Goal: Download file/media

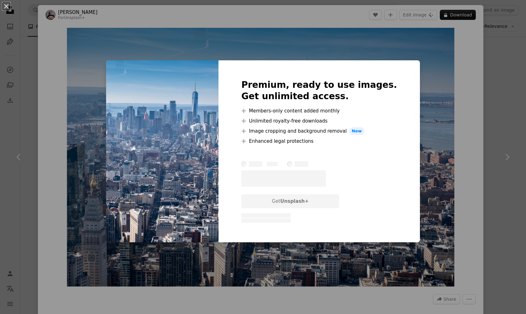
scroll to position [63, 0]
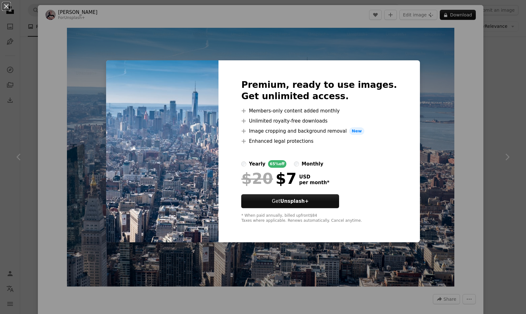
click at [422, 92] on div "An X shape Premium, ready to use images. Get unlimited access. A plus sign Memb…" at bounding box center [263, 157] width 526 height 314
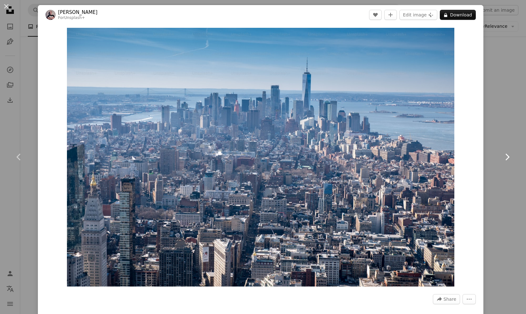
click at [507, 151] on link "Chevron right" at bounding box center [507, 157] width 38 height 61
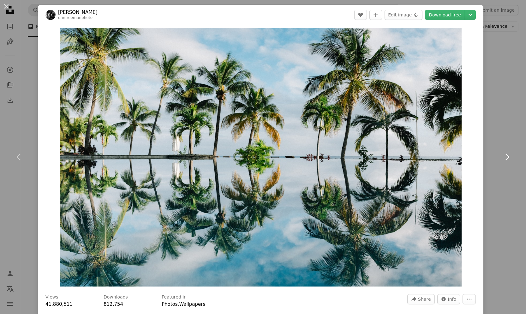
click at [507, 152] on icon "Chevron right" at bounding box center [507, 157] width 10 height 10
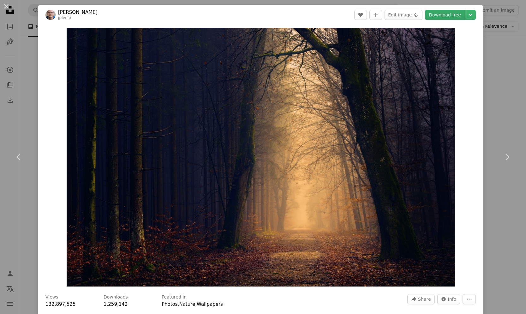
click at [445, 16] on link "Download free" at bounding box center [445, 15] width 40 height 10
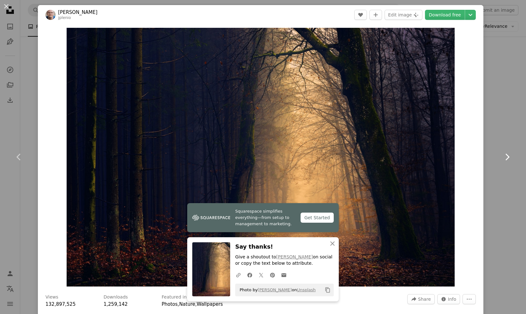
click at [506, 156] on icon "Chevron right" at bounding box center [507, 157] width 10 height 10
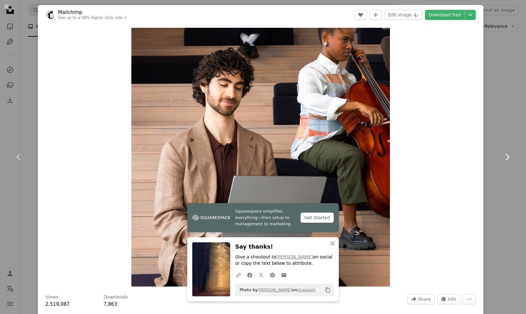
click at [506, 156] on icon "Chevron right" at bounding box center [507, 157] width 10 height 10
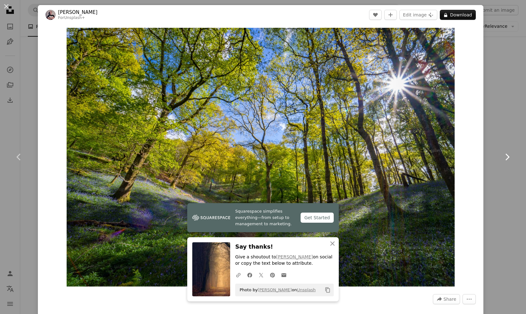
click at [506, 156] on icon "Chevron right" at bounding box center [507, 157] width 10 height 10
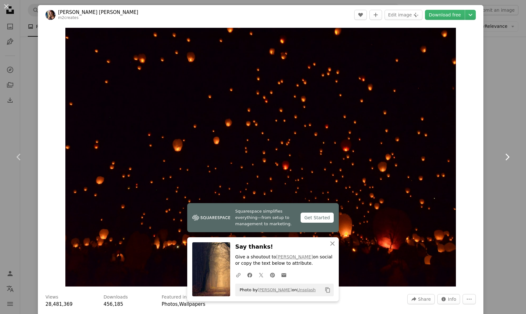
click at [506, 156] on icon "Chevron right" at bounding box center [507, 157] width 10 height 10
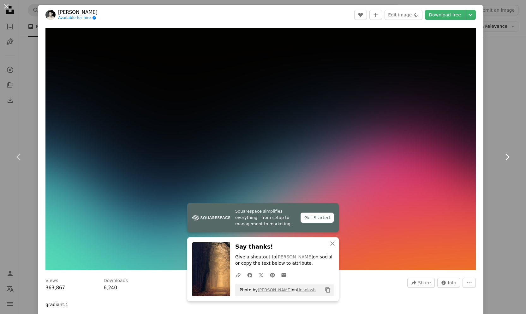
click at [506, 156] on icon "Chevron right" at bounding box center [507, 157] width 10 height 10
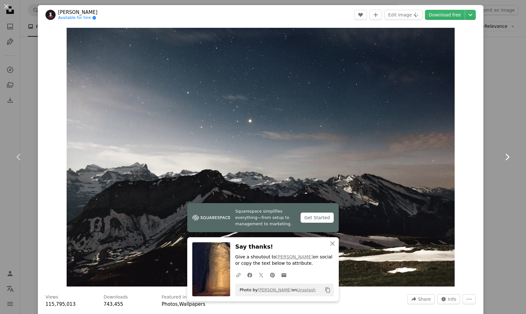
click at [506, 156] on icon "Chevron right" at bounding box center [507, 157] width 10 height 10
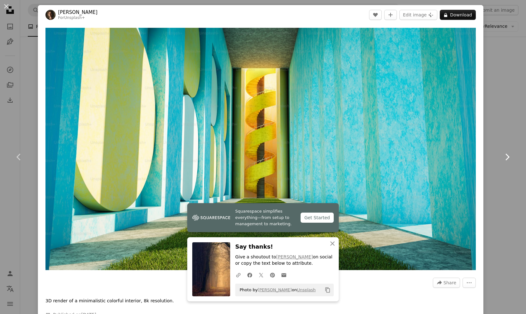
click at [506, 156] on icon "Chevron right" at bounding box center [507, 157] width 10 height 10
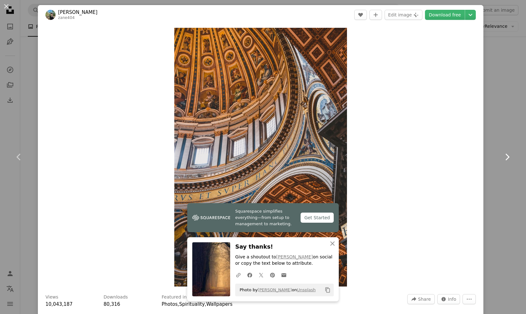
click at [506, 156] on icon "Chevron right" at bounding box center [507, 157] width 10 height 10
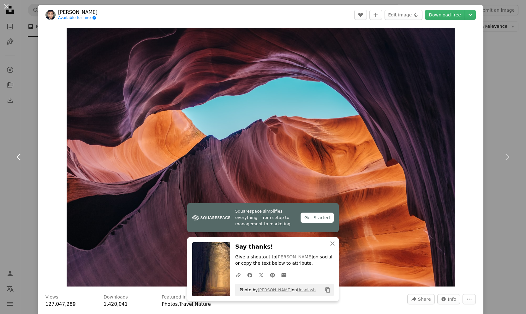
click at [21, 153] on icon "Chevron left" at bounding box center [19, 157] width 10 height 10
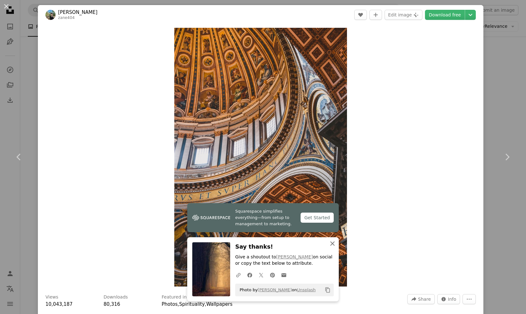
click at [332, 241] on icon "An X shape" at bounding box center [333, 244] width 8 height 8
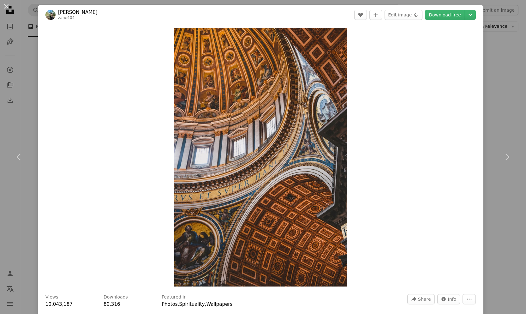
click at [433, 90] on div "Zoom in" at bounding box center [260, 157] width 445 height 265
click at [445, 14] on link "Download free" at bounding box center [445, 15] width 40 height 10
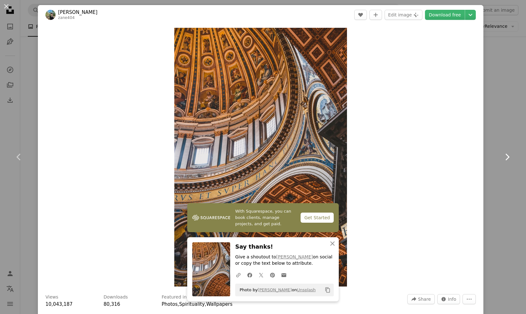
click at [510, 153] on icon "Chevron right" at bounding box center [507, 157] width 10 height 10
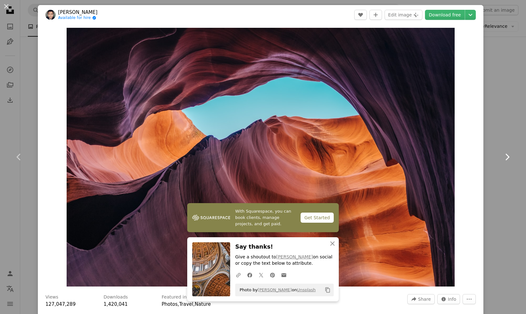
click at [510, 153] on icon "Chevron right" at bounding box center [507, 157] width 10 height 10
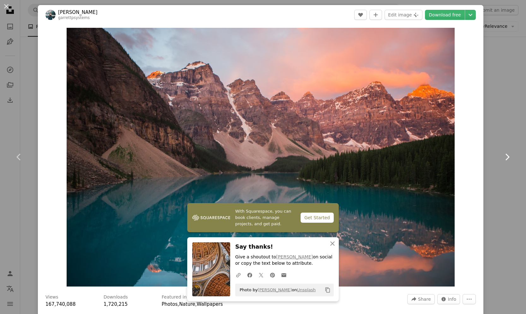
click at [510, 153] on icon "Chevron right" at bounding box center [507, 157] width 10 height 10
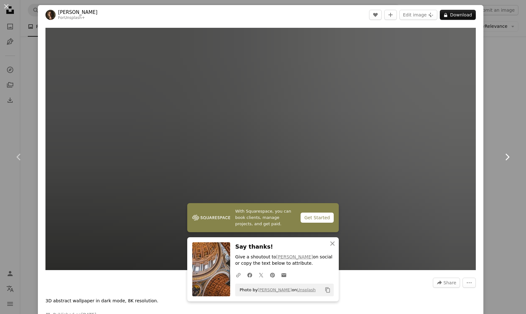
scroll to position [0, 72]
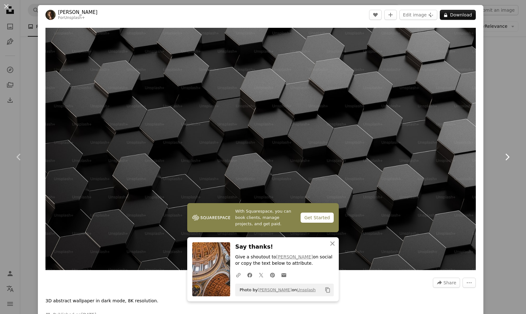
click at [510, 153] on icon "Chevron right" at bounding box center [507, 157] width 10 height 10
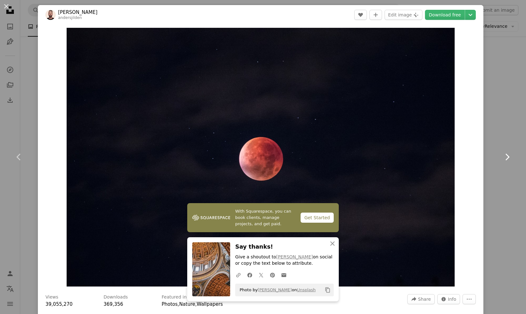
click at [510, 153] on icon "Chevron right" at bounding box center [507, 157] width 10 height 10
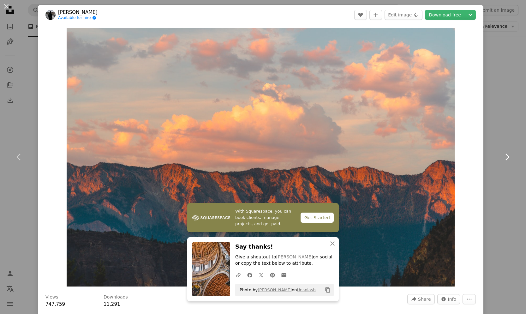
click at [510, 153] on icon "Chevron right" at bounding box center [507, 157] width 10 height 10
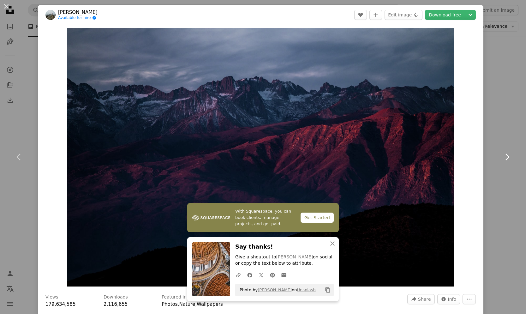
click at [510, 153] on icon "Chevron right" at bounding box center [507, 157] width 10 height 10
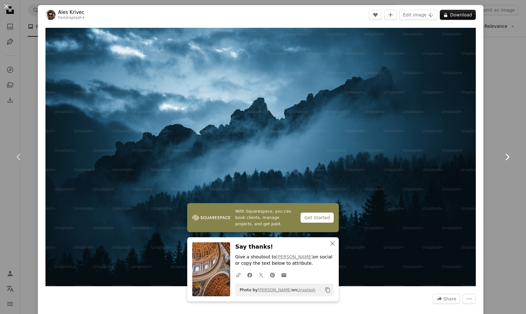
click at [510, 153] on icon "Chevron right" at bounding box center [507, 157] width 10 height 10
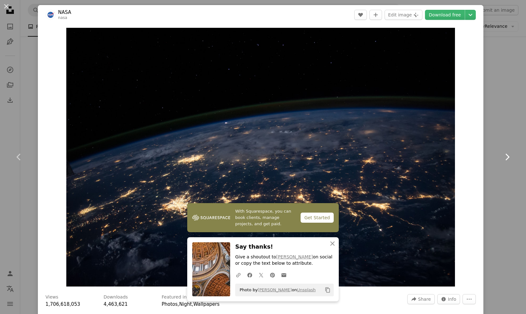
click at [510, 153] on icon "Chevron right" at bounding box center [507, 157] width 10 height 10
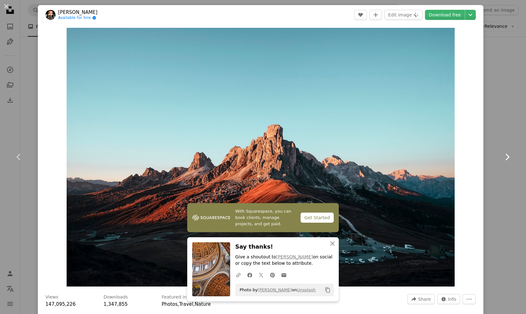
click at [510, 153] on icon "Chevron right" at bounding box center [507, 157] width 10 height 10
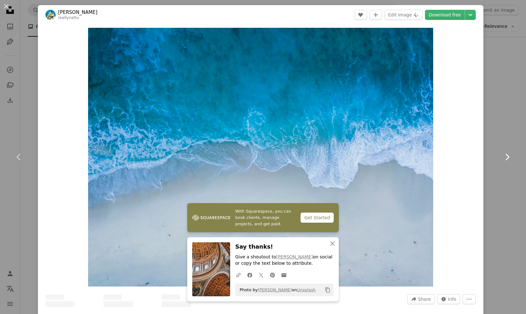
click at [510, 153] on icon "Chevron right" at bounding box center [507, 157] width 10 height 10
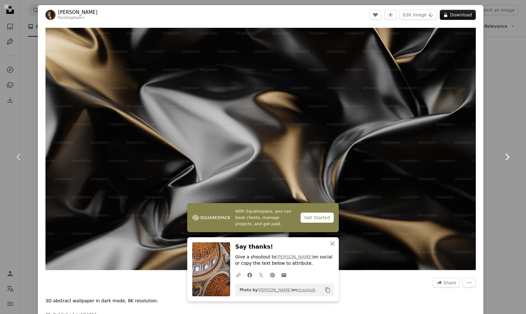
click at [510, 153] on icon "Chevron right" at bounding box center [507, 157] width 10 height 10
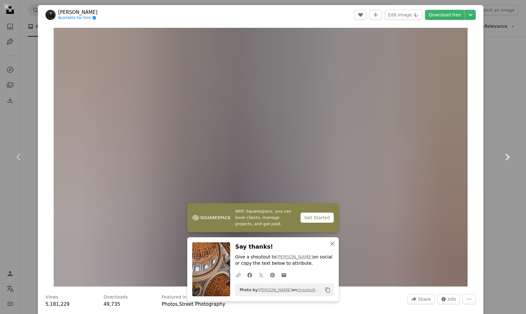
click at [510, 153] on icon "Chevron right" at bounding box center [507, 157] width 10 height 10
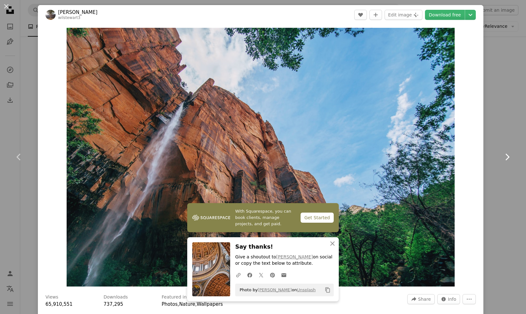
click at [510, 153] on icon "Chevron right" at bounding box center [507, 157] width 10 height 10
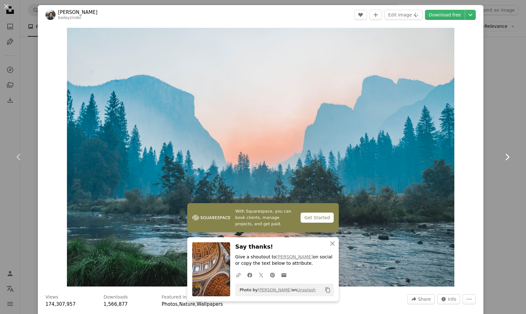
click at [510, 153] on icon "Chevron right" at bounding box center [507, 157] width 10 height 10
